Goal: Entertainment & Leisure: Consume media (video, audio)

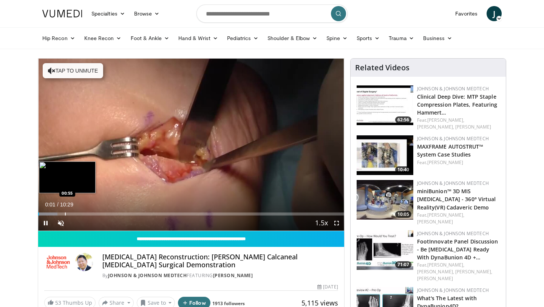
click at [65, 211] on div "Loaded : 6.29% 00:01 00:55" at bounding box center [191, 211] width 306 height 7
click at [73, 211] on div "Loaded : 17.48% 00:55 01:13" at bounding box center [191, 211] width 306 height 7
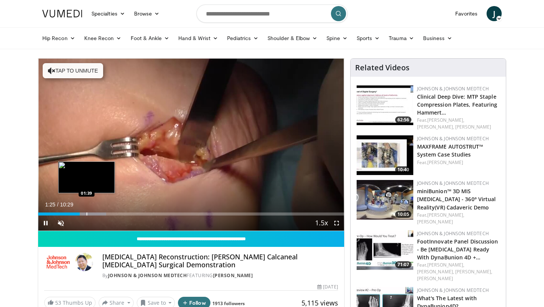
click at [87, 213] on div "Progress Bar" at bounding box center [87, 213] width 1 height 3
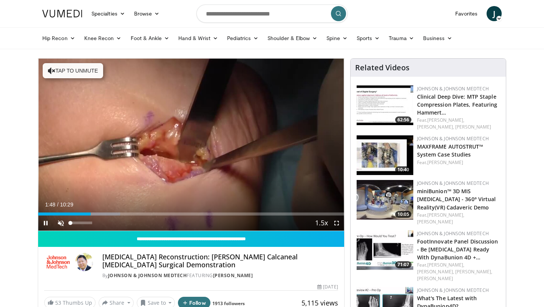
click at [59, 223] on div "10 seconds Tap to unmute" at bounding box center [191, 145] width 306 height 172
click at [74, 222] on div "14%" at bounding box center [81, 222] width 22 height 3
click at [80, 222] on div "47%" at bounding box center [81, 222] width 22 height 3
click at [43, 223] on span "Video Player" at bounding box center [45, 222] width 15 height 15
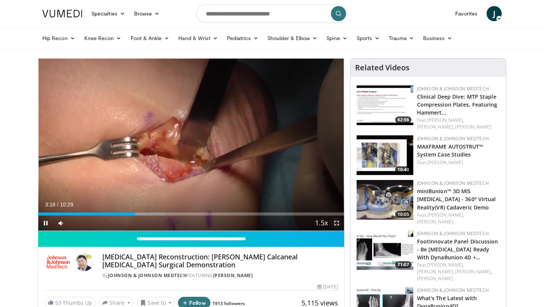
click at [335, 221] on span "Video Player" at bounding box center [336, 222] width 15 height 15
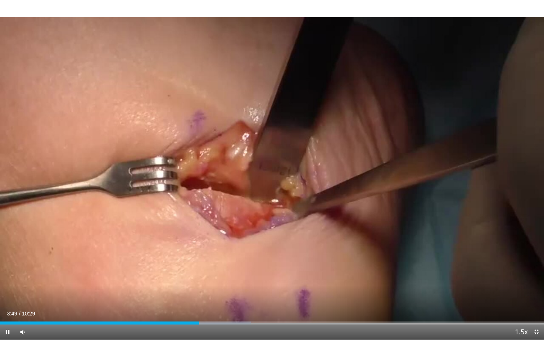
click at [188, 306] on div "Current Time 3:49 / Duration 10:29 Pause Skip Backward Skip Forward Mute 74% Lo…" at bounding box center [272, 332] width 544 height 15
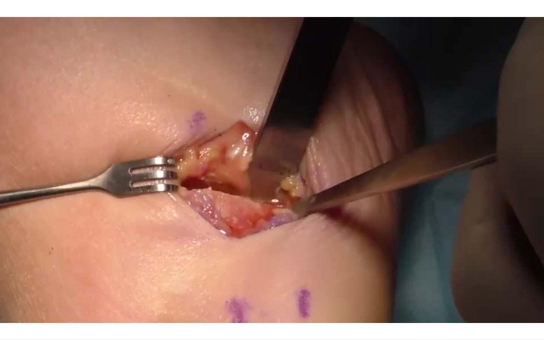
click at [187, 306] on div "Loaded : 46.10% 03:51 03:38" at bounding box center [272, 338] width 544 height 3
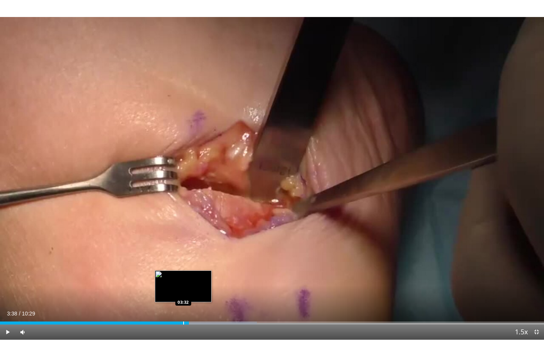
click at [183, 306] on div "Progress Bar" at bounding box center [183, 323] width 1 height 3
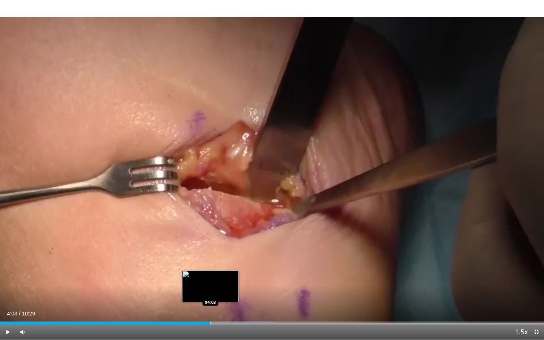
click at [210, 306] on div "Progress Bar" at bounding box center [210, 323] width 1 height 3
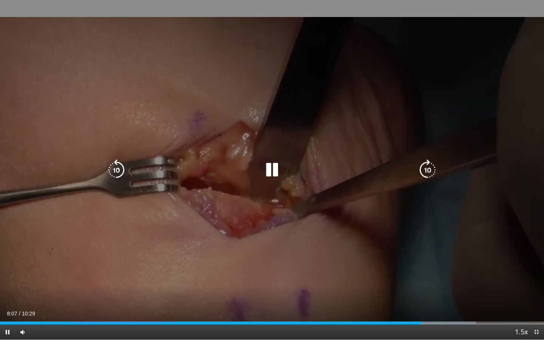
click at [454, 306] on div "10 seconds Tap to unmute" at bounding box center [272, 170] width 544 height 340
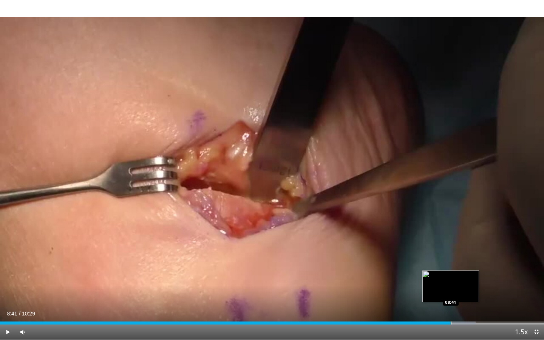
click at [451, 306] on div "Progress Bar" at bounding box center [451, 323] width 1 height 3
click at [458, 306] on div "Progress Bar" at bounding box center [458, 323] width 1 height 3
click at [473, 306] on div "Progress Bar" at bounding box center [473, 323] width 1 height 3
click at [496, 306] on div "Current Time 9:07 / Duration 10:29 Play Skip Backward Skip Forward Mute 74% Loa…" at bounding box center [272, 332] width 544 height 15
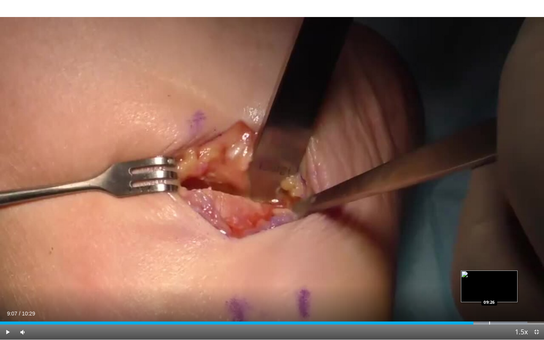
click at [489, 306] on div "Loaded : 96.96% 09:07 09:26" at bounding box center [272, 320] width 544 height 7
click at [504, 306] on div "Loaded : 96.95% 09:26 09:43" at bounding box center [272, 320] width 544 height 7
click at [535, 306] on span "Video Player" at bounding box center [536, 332] width 15 height 15
